Goal: Information Seeking & Learning: Check status

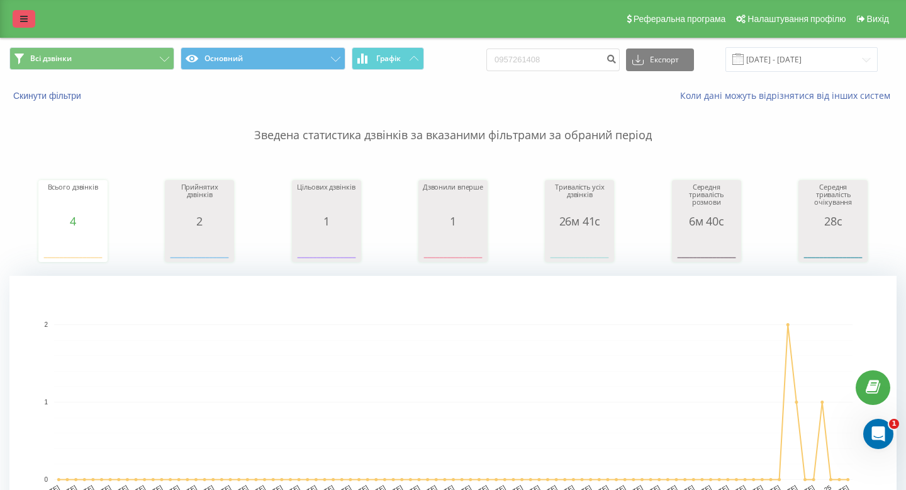
click at [17, 10] on link at bounding box center [24, 19] width 23 height 18
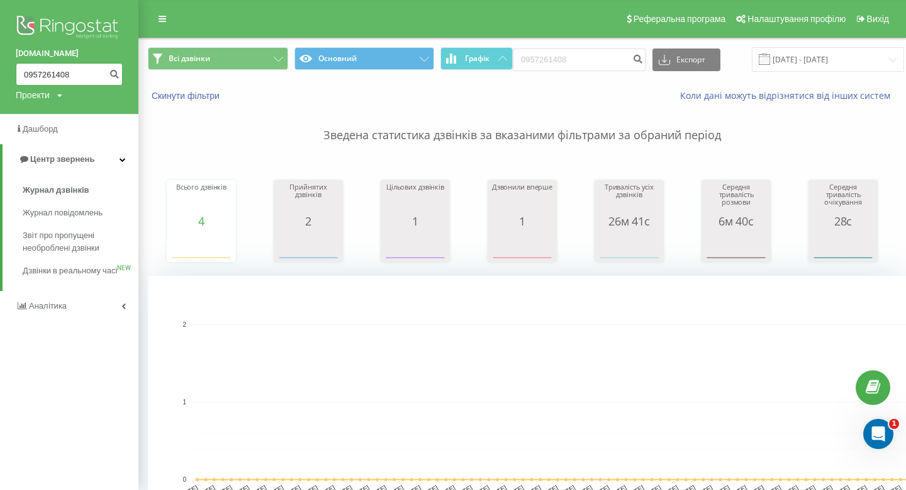
click at [61, 78] on input "0957261408" at bounding box center [69, 74] width 107 height 23
paste input "732085233"
type input "0732085233"
click at [110, 76] on icon "submit" at bounding box center [114, 73] width 11 height 8
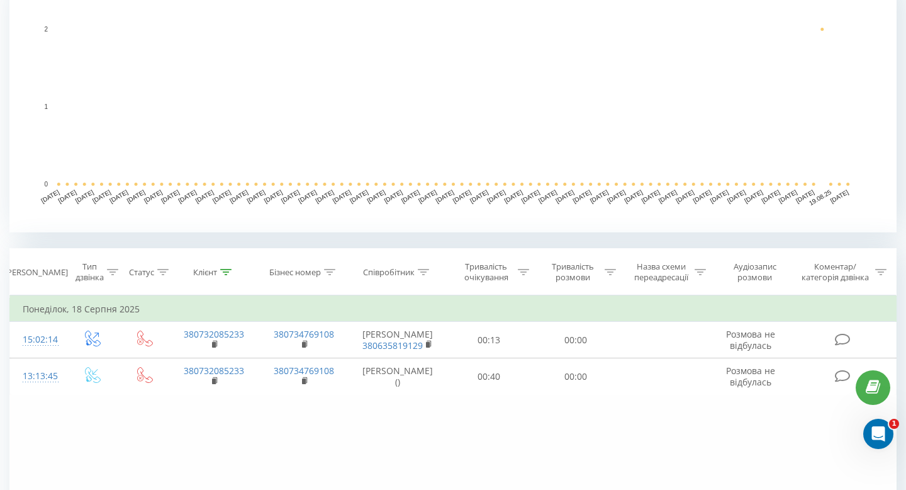
scroll to position [431, 0]
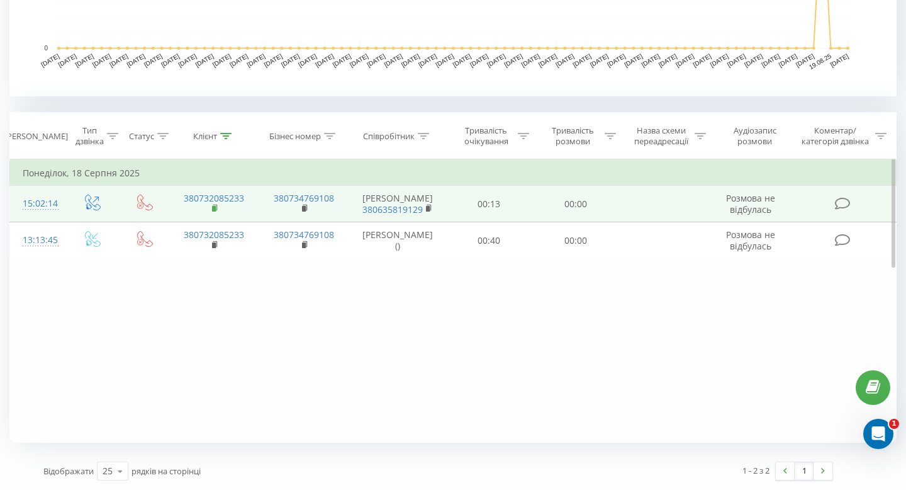
click at [215, 212] on rect at bounding box center [214, 209] width 4 height 6
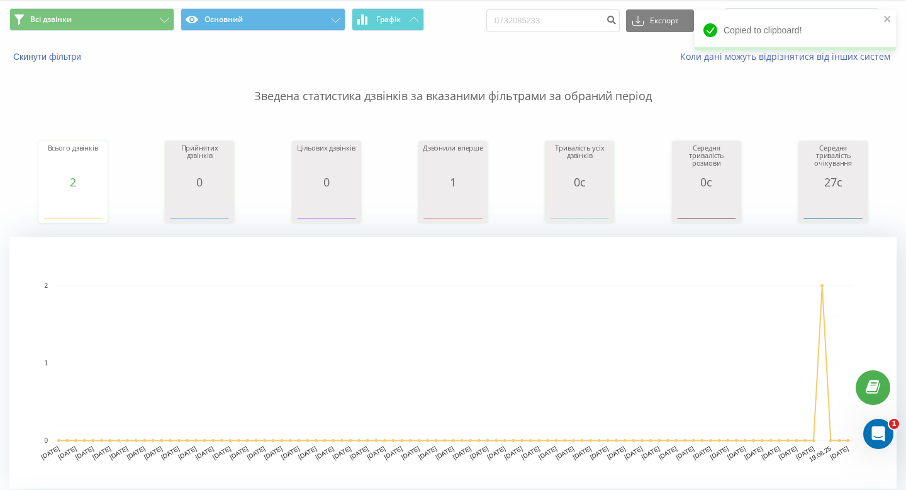
scroll to position [0, 0]
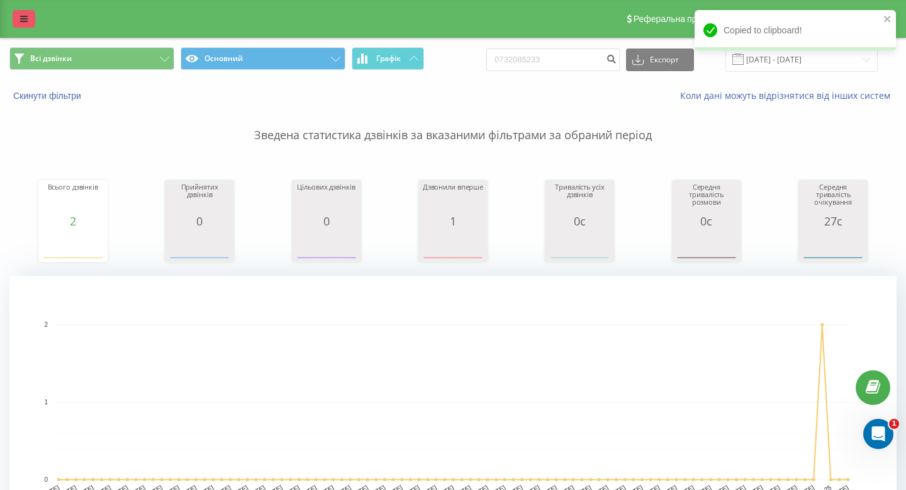
click at [21, 20] on icon at bounding box center [24, 18] width 8 height 9
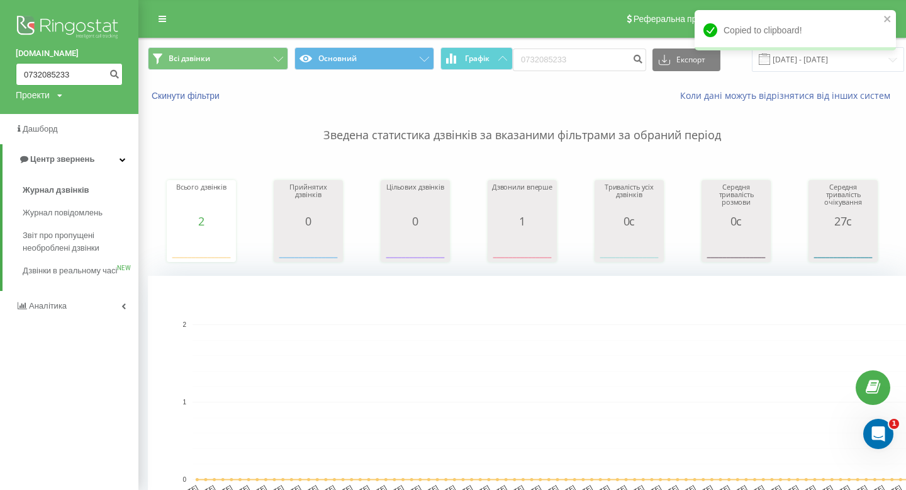
click at [74, 76] on input "0732085233" at bounding box center [69, 74] width 107 height 23
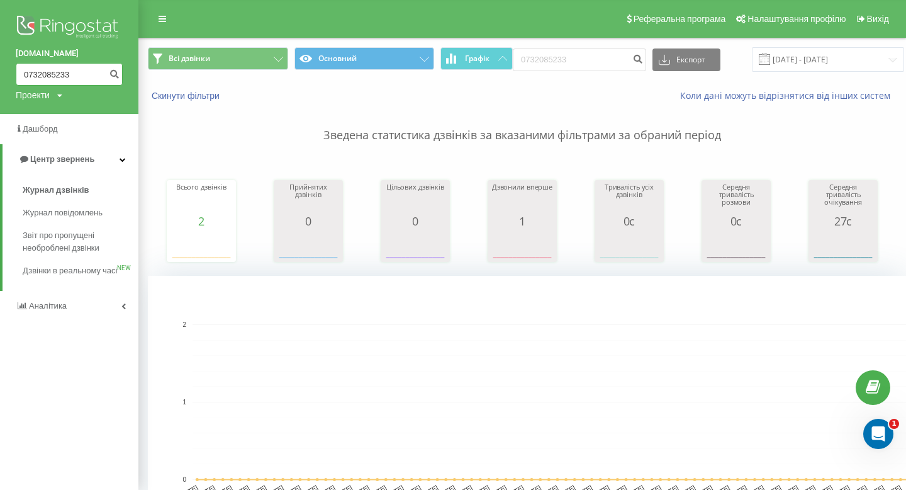
paste input "964862982"
type input "0964862982"
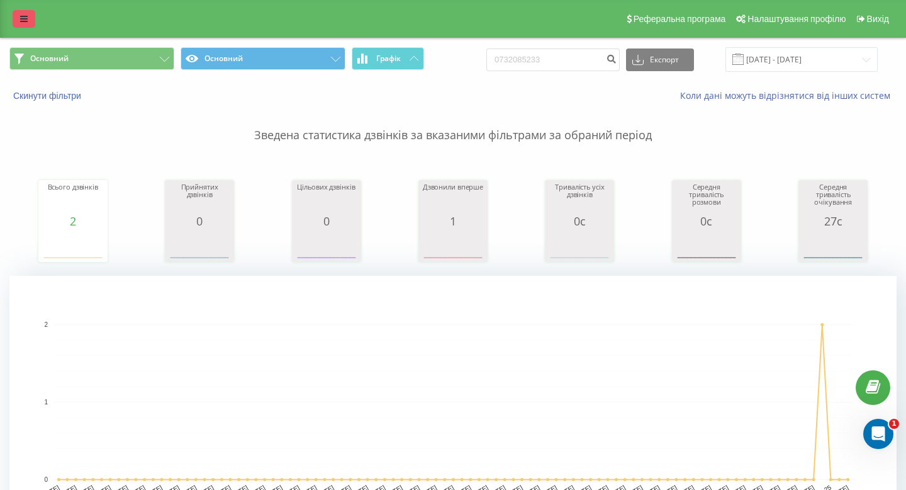
click at [20, 16] on icon at bounding box center [24, 18] width 8 height 9
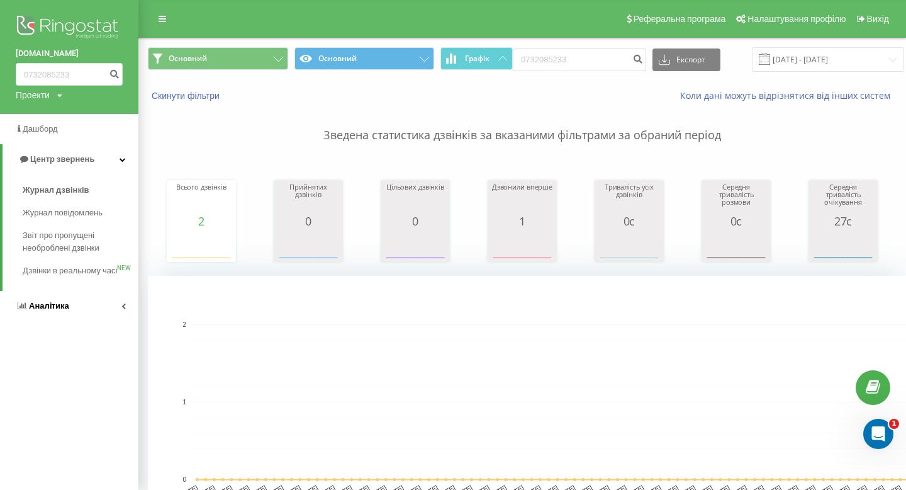
click at [34, 312] on span "Аналiтика" at bounding box center [43, 306] width 54 height 13
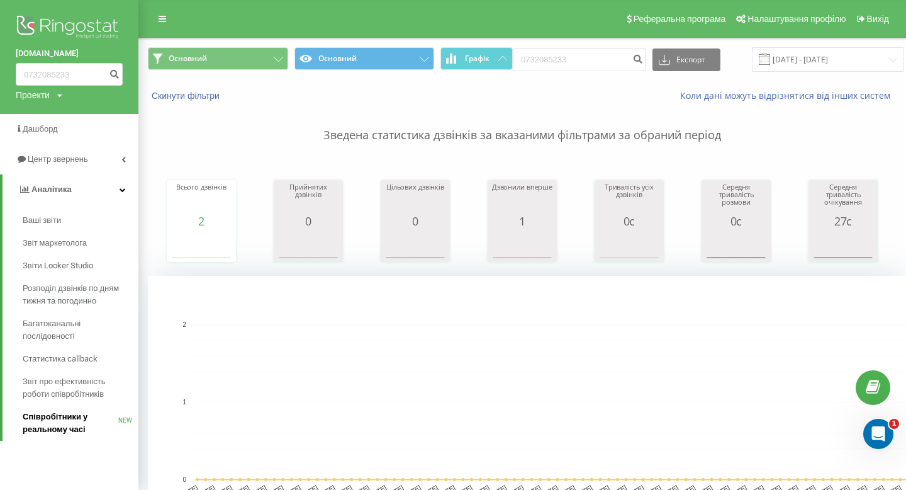
click at [45, 422] on span "Співробітники у реальному часі" at bounding box center [71, 422] width 96 height 25
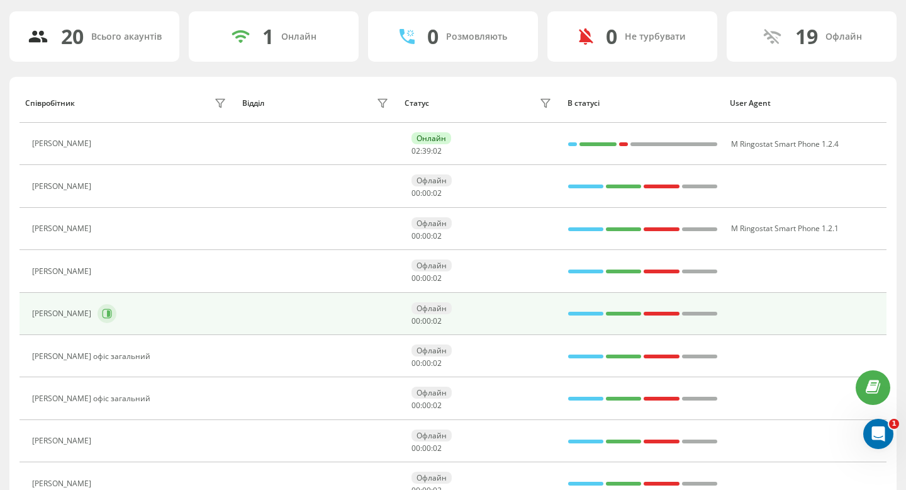
click at [112, 310] on icon at bounding box center [107, 313] width 10 height 10
